Goal: Find specific page/section: Find specific page/section

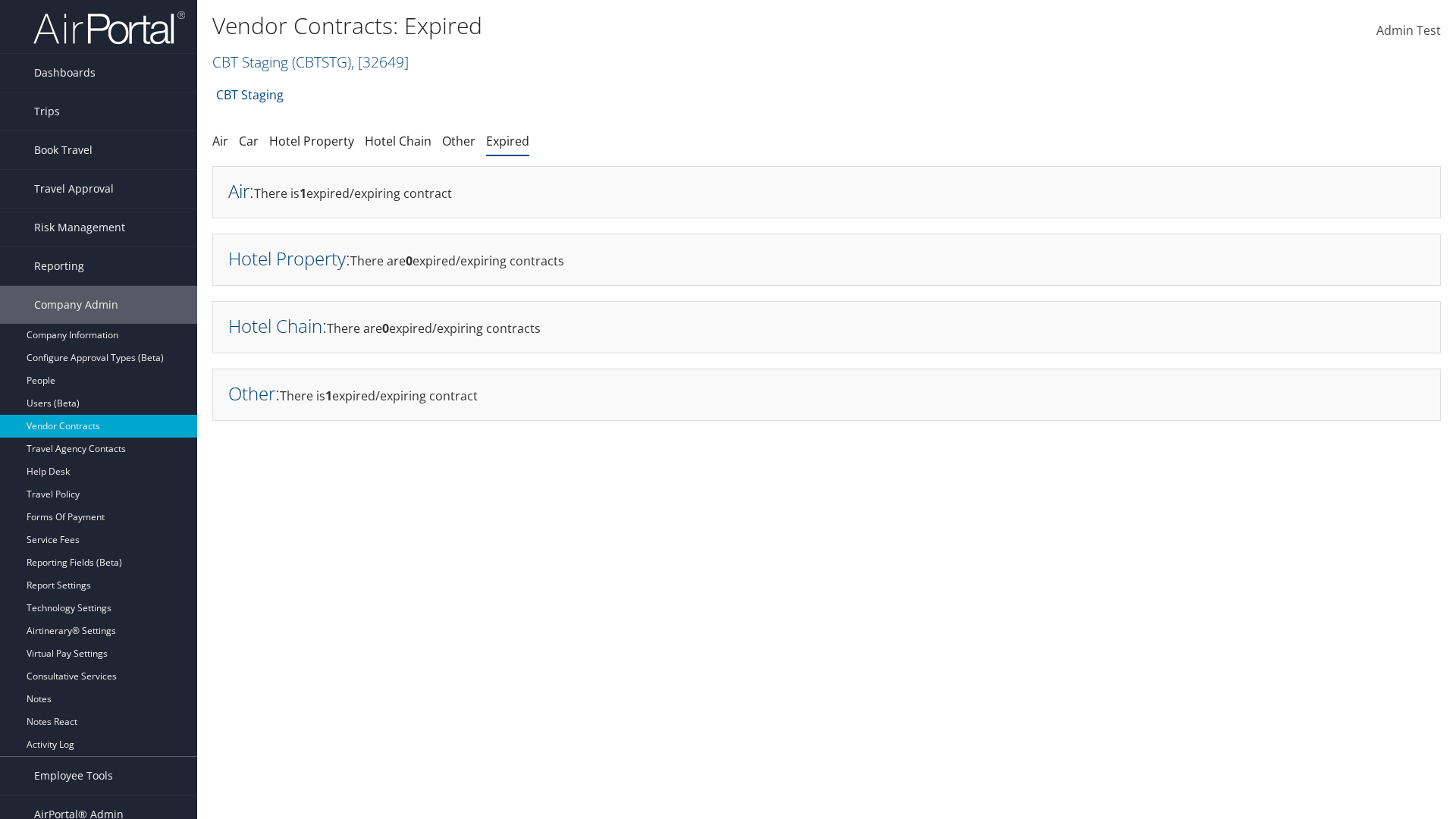
click at [239, 190] on link "Air" at bounding box center [239, 190] width 22 height 25
click at [286, 258] on link "Hotel Property" at bounding box center [286, 258] width 117 height 25
click at [275, 325] on link "Hotel Chain" at bounding box center [275, 324] width 94 height 25
